Goal: Transaction & Acquisition: Obtain resource

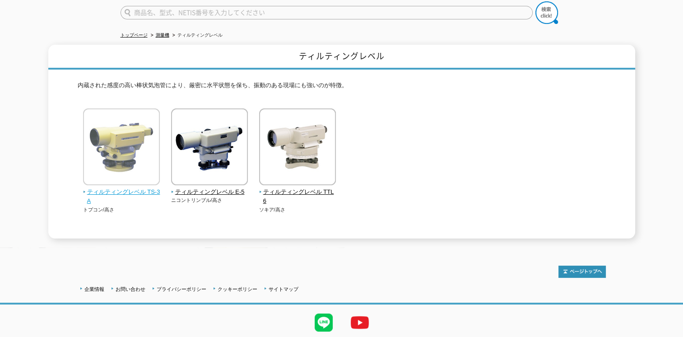
click at [109, 144] on img at bounding box center [121, 147] width 77 height 79
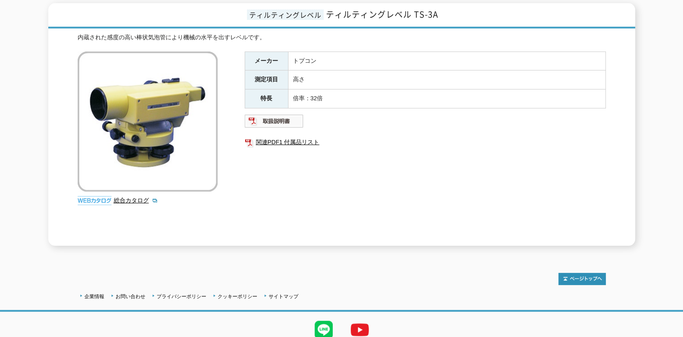
scroll to position [147, 0]
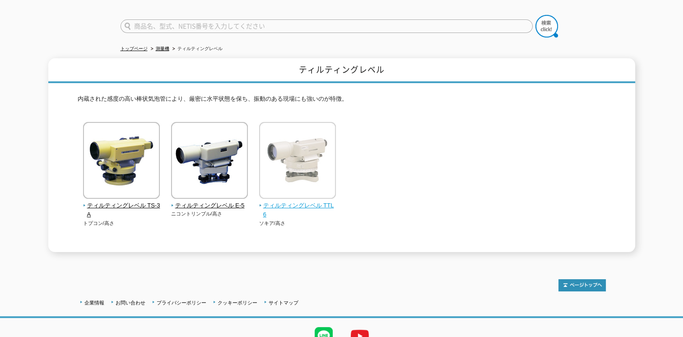
scroll to position [75, 0]
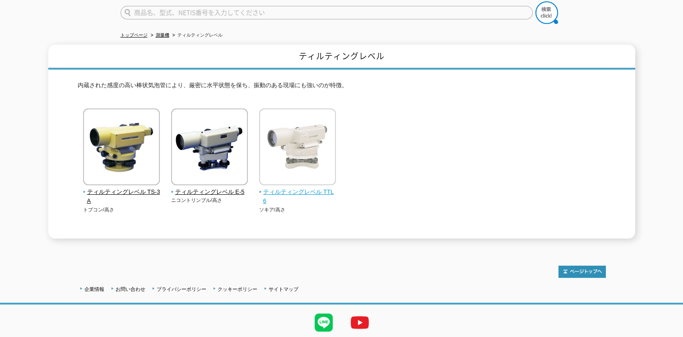
click at [305, 148] on img at bounding box center [297, 147] width 77 height 79
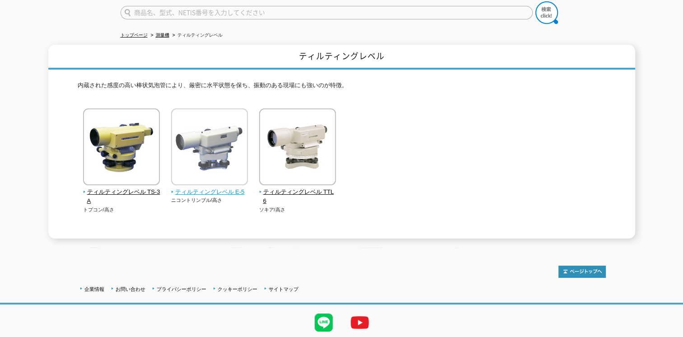
click at [213, 134] on img at bounding box center [209, 147] width 77 height 79
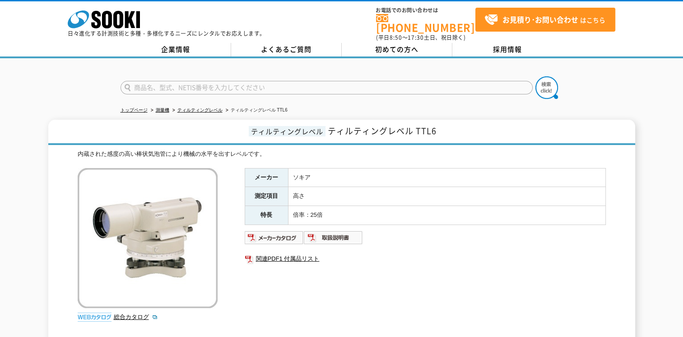
scroll to position [75, 0]
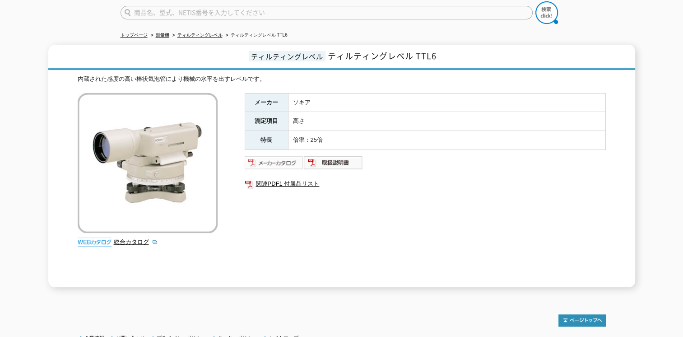
click at [291, 156] on img at bounding box center [274, 162] width 59 height 14
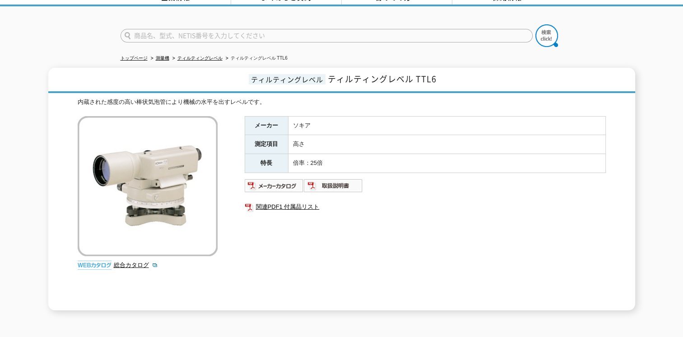
scroll to position [0, 0]
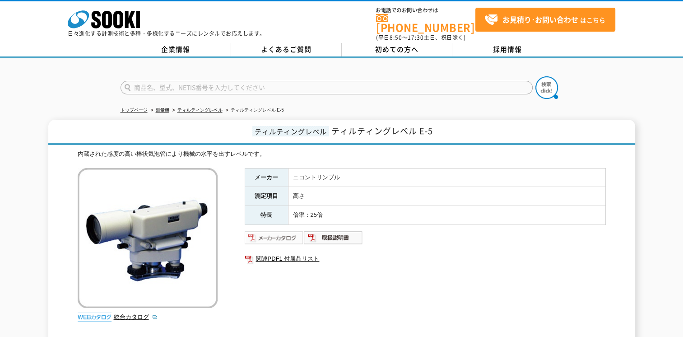
click at [281, 231] on img at bounding box center [274, 237] width 59 height 14
